Goal: Transaction & Acquisition: Purchase product/service

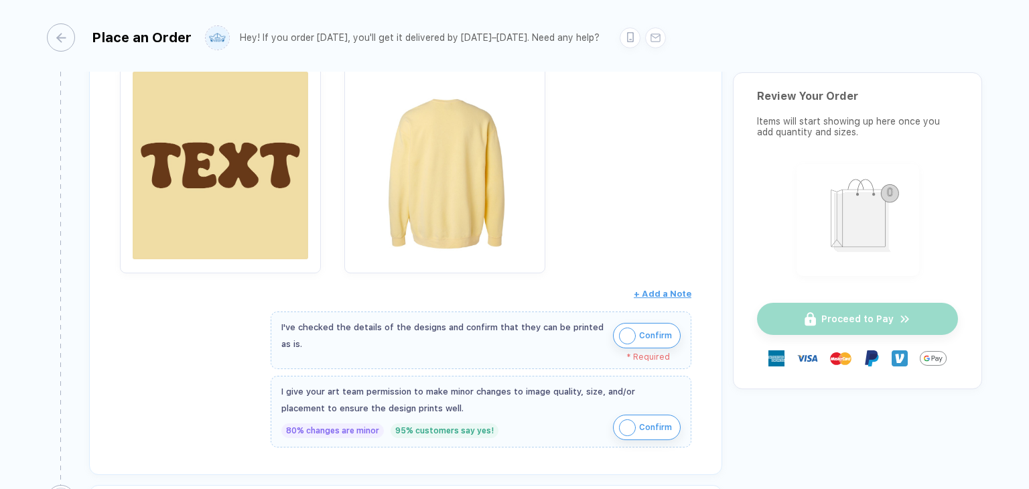
scroll to position [335, 0]
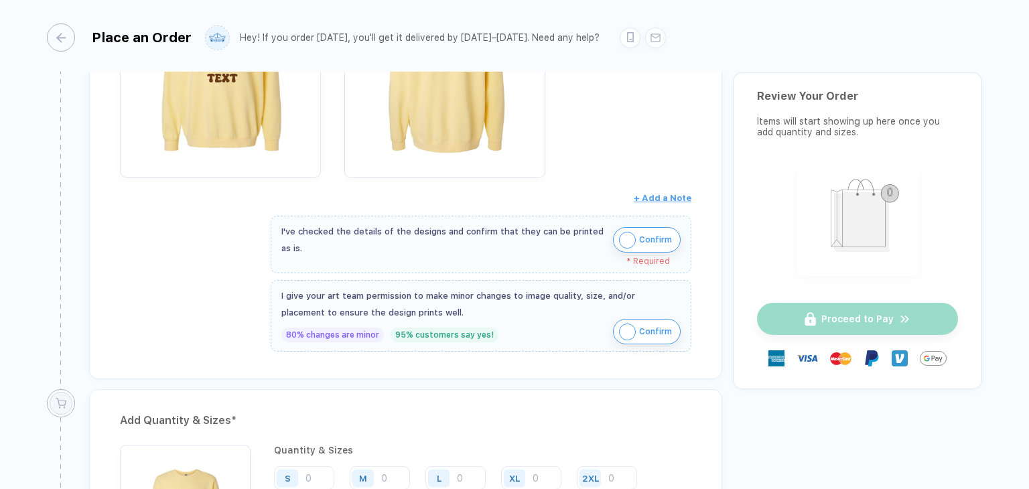
click at [630, 233] on img "button" at bounding box center [627, 240] width 17 height 17
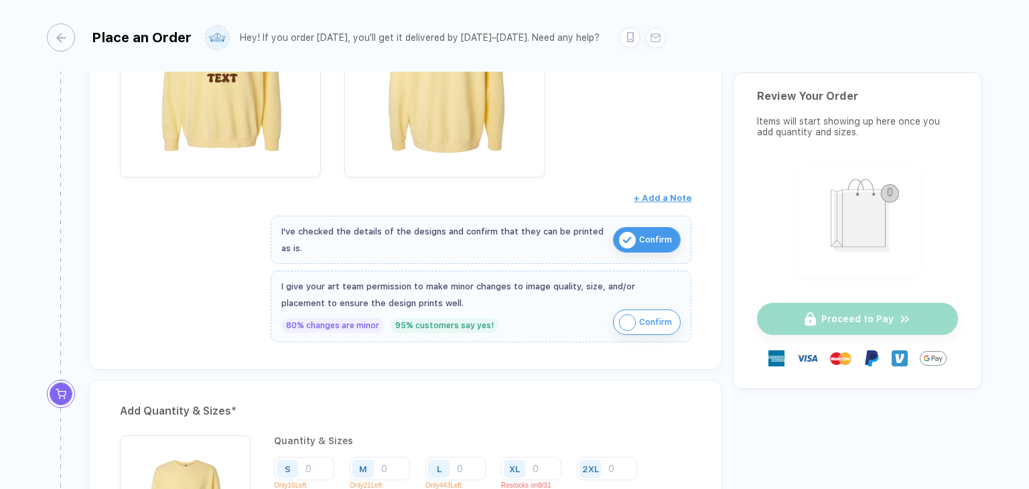
click at [632, 322] on img "button" at bounding box center [627, 322] width 17 height 17
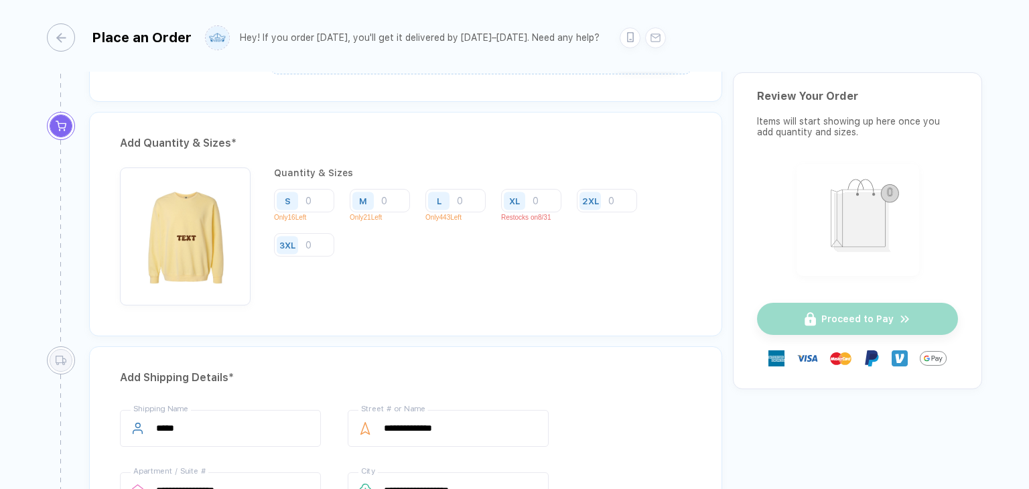
click at [528, 206] on div "XL" at bounding box center [516, 200] width 31 height 23
click at [547, 198] on input "number" at bounding box center [531, 200] width 60 height 23
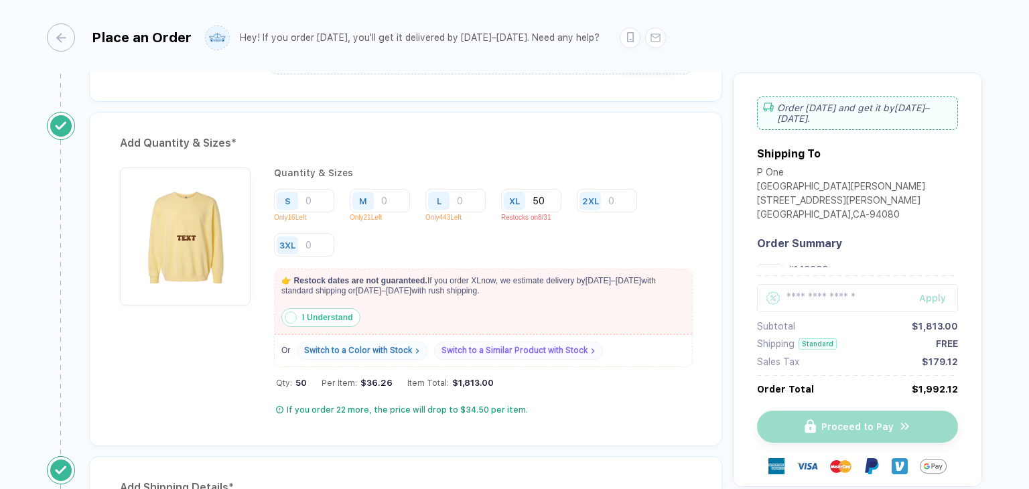
type input "50"
click at [303, 318] on strong "I Understand" at bounding box center [327, 317] width 51 height 9
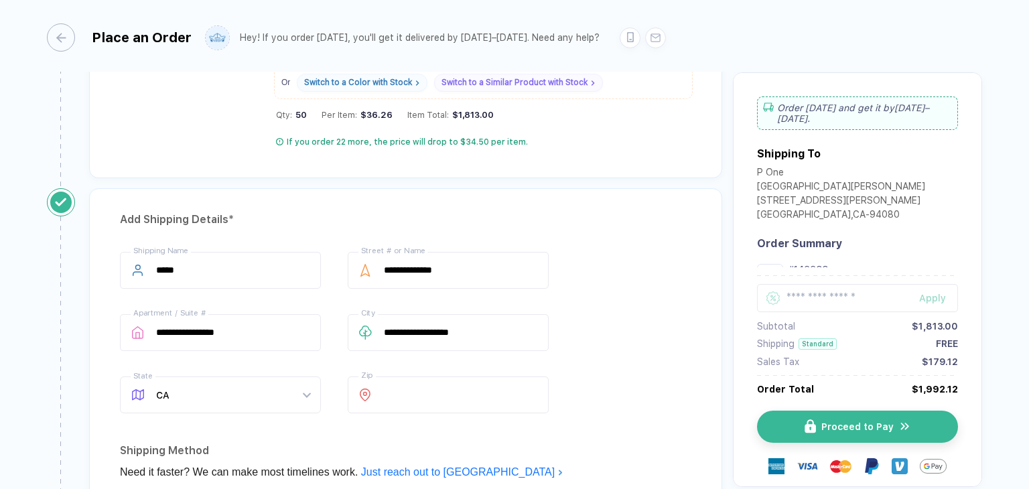
scroll to position [670, 0]
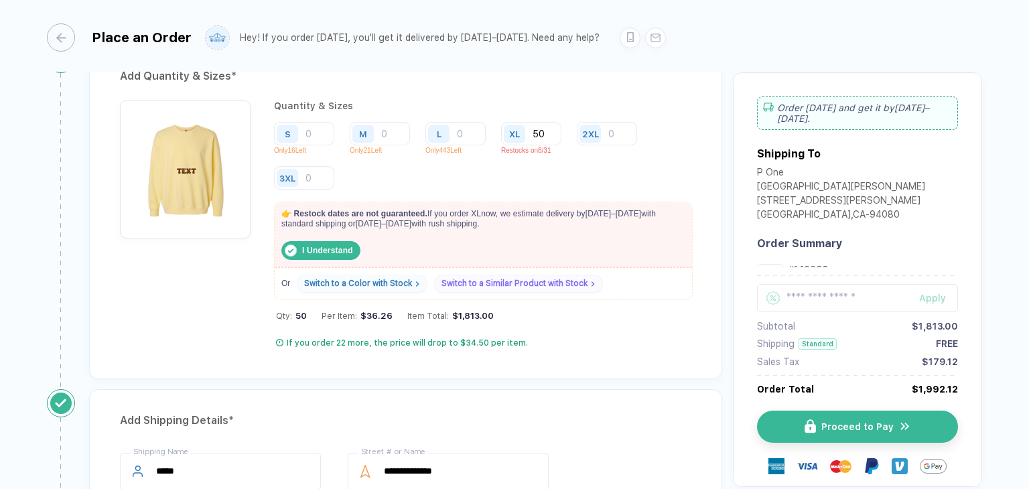
click at [321, 248] on strong "I Understand" at bounding box center [327, 250] width 51 height 9
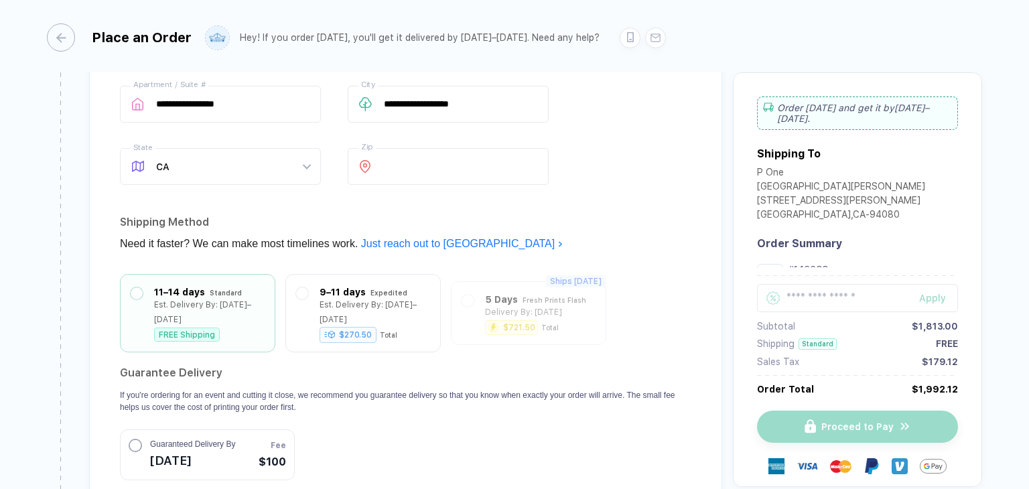
scroll to position [1072, 0]
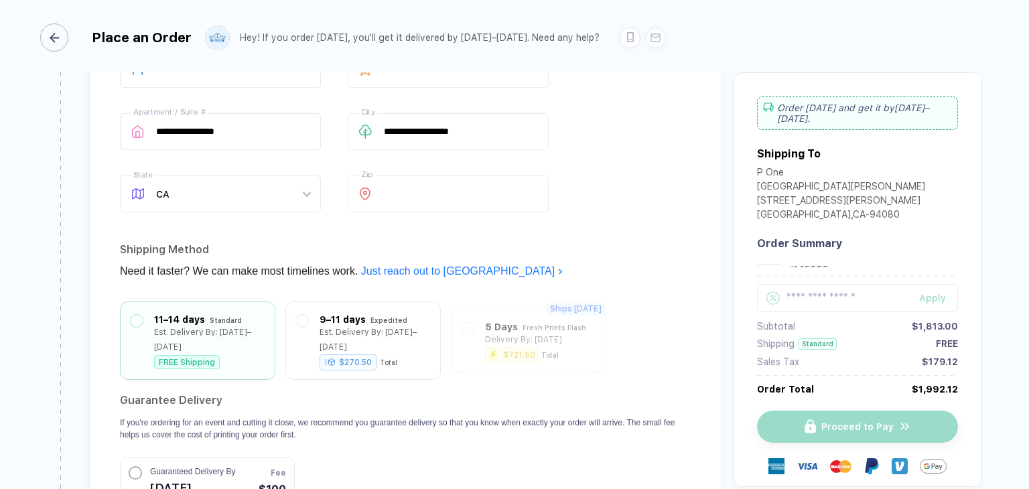
click at [64, 38] on div "button" at bounding box center [54, 37] width 28 height 28
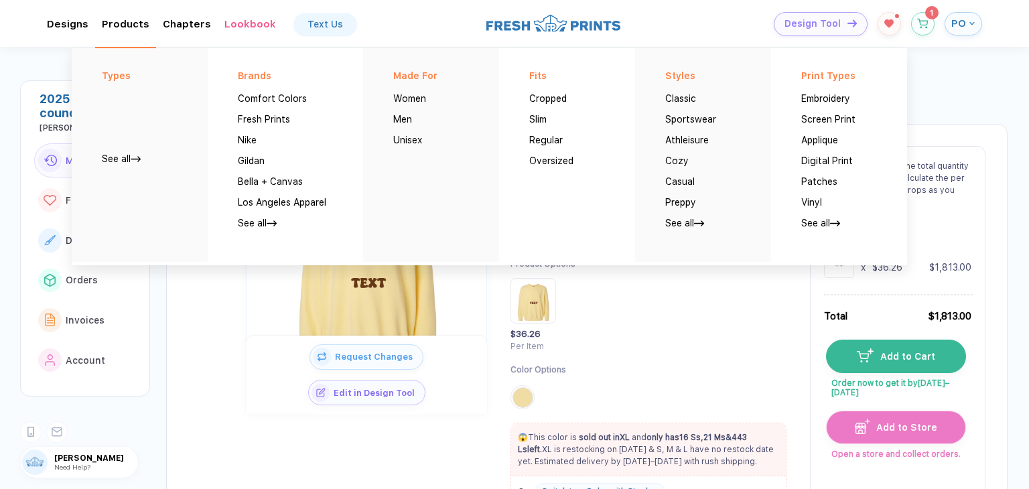
click at [127, 27] on div "Products Types See all Brands Comfort Colors Fresh Prints Nike Gildan Bella + C…" at bounding box center [126, 24] width 48 height 12
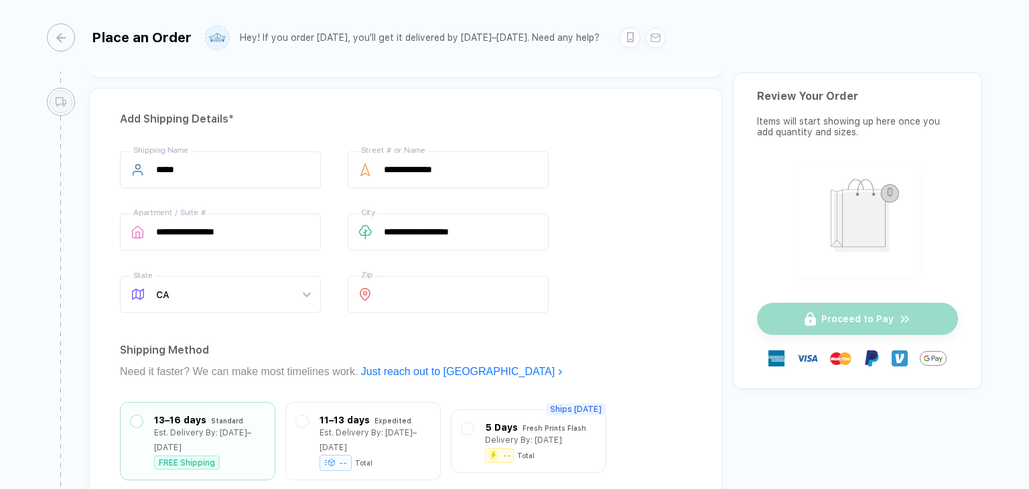
scroll to position [603, 0]
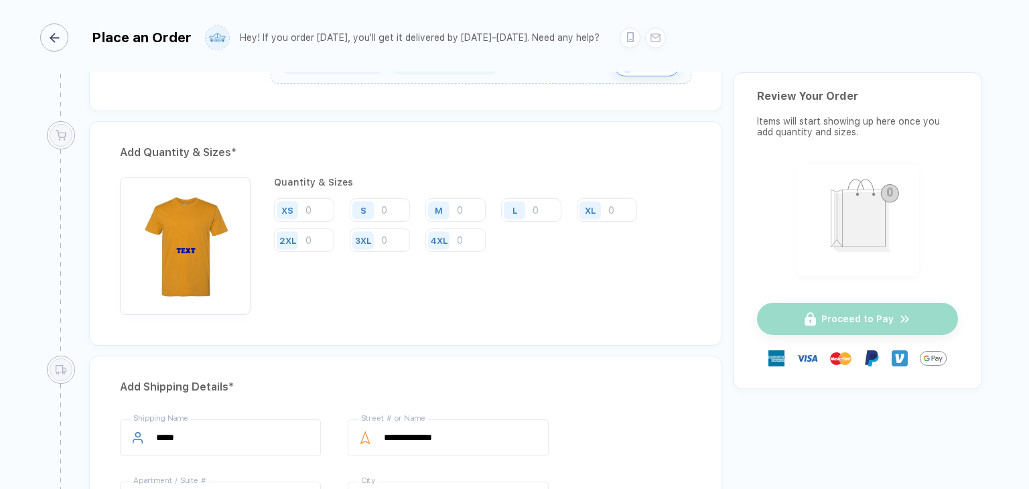
click at [54, 33] on icon "button" at bounding box center [52, 37] width 4 height 8
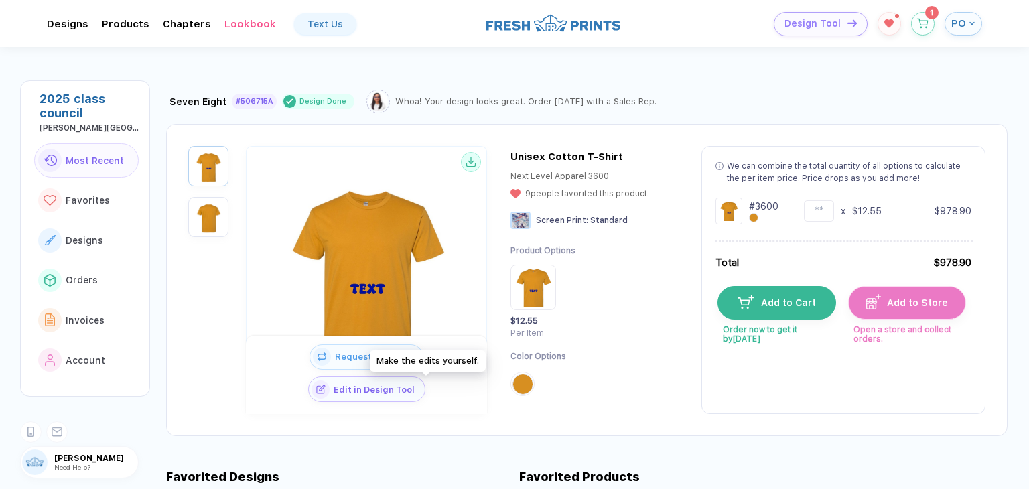
click at [421, 386] on span "Edit in Design Tool" at bounding box center [377, 389] width 95 height 10
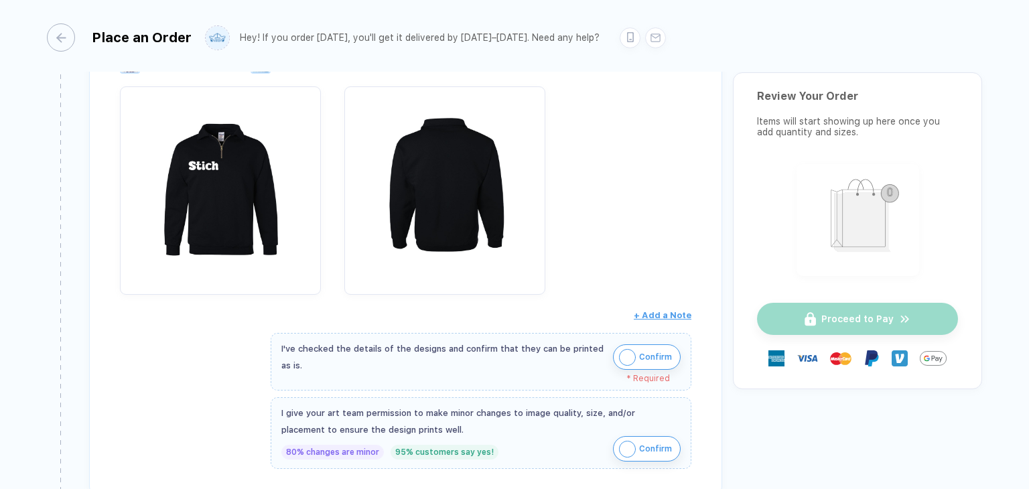
scroll to position [201, 0]
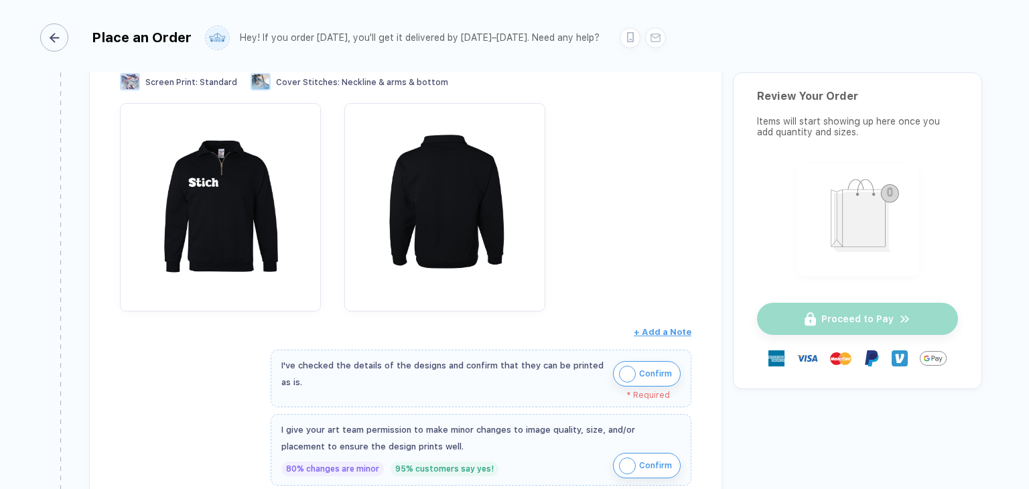
click at [64, 27] on button "button" at bounding box center [57, 37] width 28 height 28
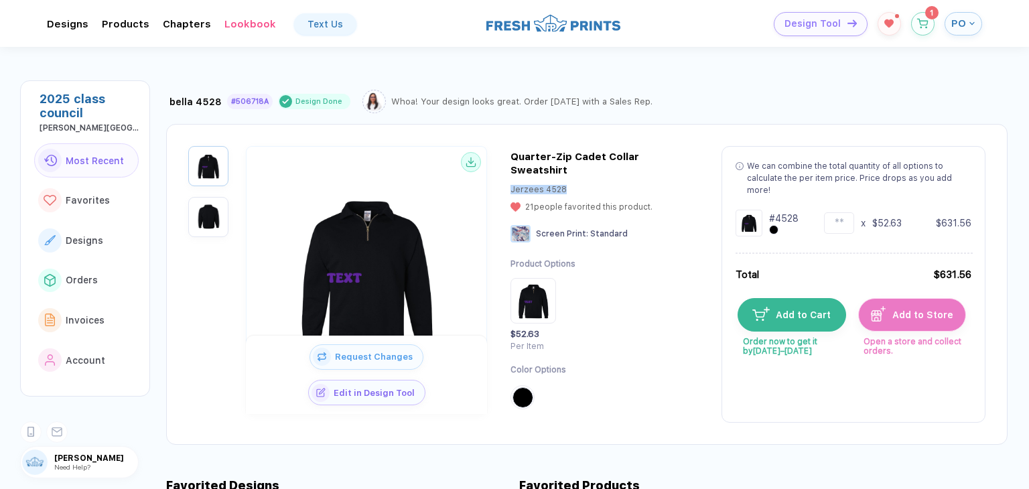
drag, startPoint x: 511, startPoint y: 173, endPoint x: 572, endPoint y: 176, distance: 61.0
click at [567, 171] on div "Request Changes Edit in Design Tool Quarter-Zip Cadet Collar Sweatshirt Jerzees…" at bounding box center [586, 284] width 841 height 321
click at [572, 185] on div "Jerzees 4528 21 people favorited this product." at bounding box center [581, 198] width 142 height 27
click at [425, 395] on button "Edit in Design Tool" at bounding box center [366, 388] width 117 height 25
